Goal: Transaction & Acquisition: Purchase product/service

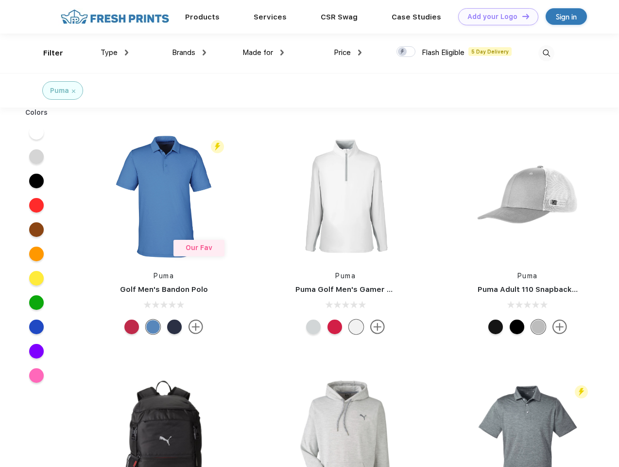
scroll to position [0, 0]
click at [495, 17] on link "Add your Logo Design Tool" at bounding box center [498, 16] width 80 height 17
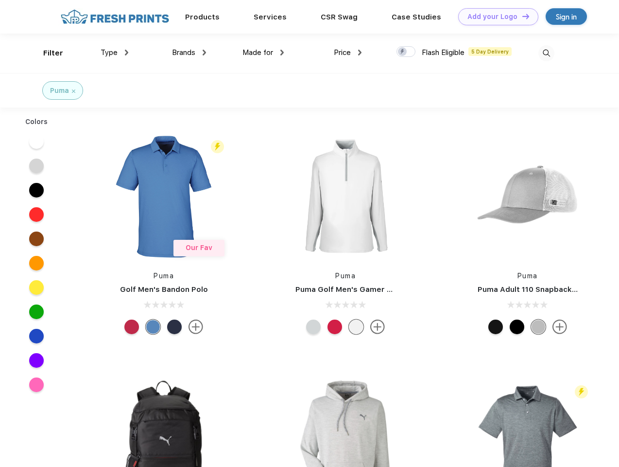
click at [0, 0] on div "Design Tool" at bounding box center [0, 0] width 0 height 0
click at [522, 16] on link "Add your Logo Design Tool" at bounding box center [498, 16] width 80 height 17
click at [47, 53] on div "Filter" at bounding box center [53, 53] width 20 height 11
click at [115, 53] on span "Type" at bounding box center [109, 52] width 17 height 9
click at [189, 53] on span "Brands" at bounding box center [183, 52] width 23 height 9
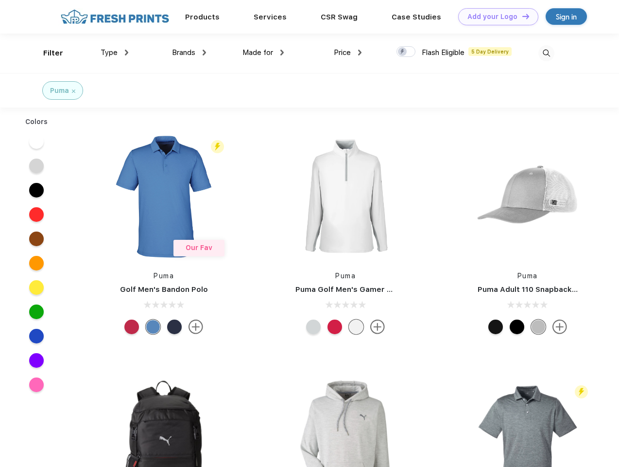
click at [263, 53] on span "Made for" at bounding box center [258, 52] width 31 height 9
click at [348, 53] on span "Price" at bounding box center [342, 52] width 17 height 9
click at [406, 52] on div at bounding box center [406, 51] width 19 height 11
click at [403, 52] on input "checkbox" at bounding box center [400, 49] width 6 height 6
click at [546, 53] on img at bounding box center [547, 53] width 16 height 16
